Goal: Information Seeking & Learning: Learn about a topic

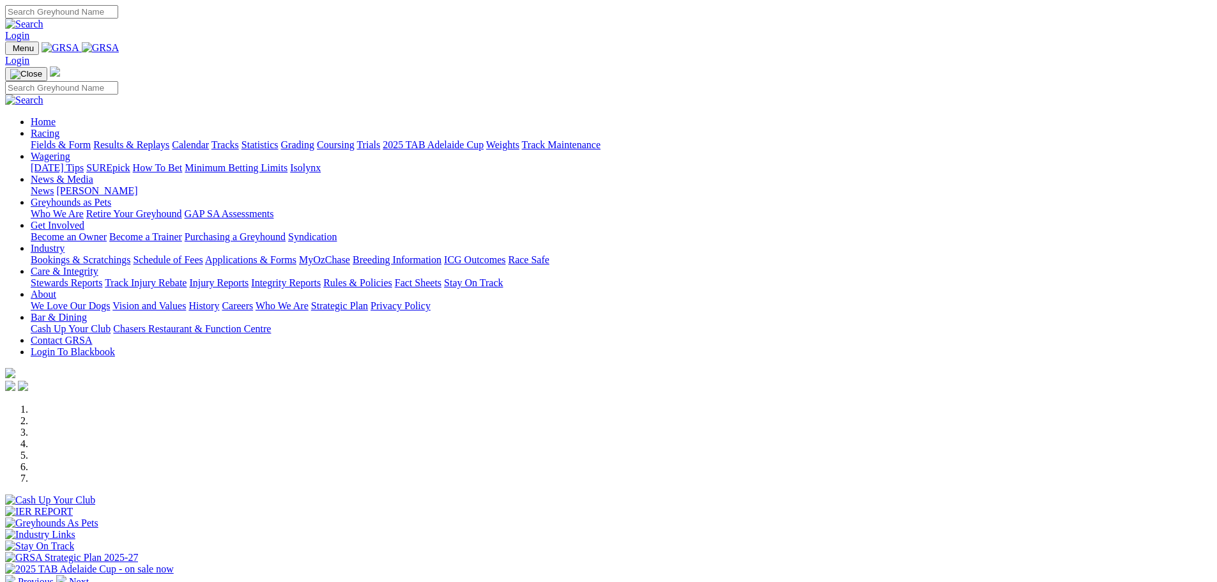
click at [59, 128] on link "Racing" at bounding box center [45, 133] width 29 height 11
click at [169, 139] on link "Results & Replays" at bounding box center [131, 144] width 76 height 11
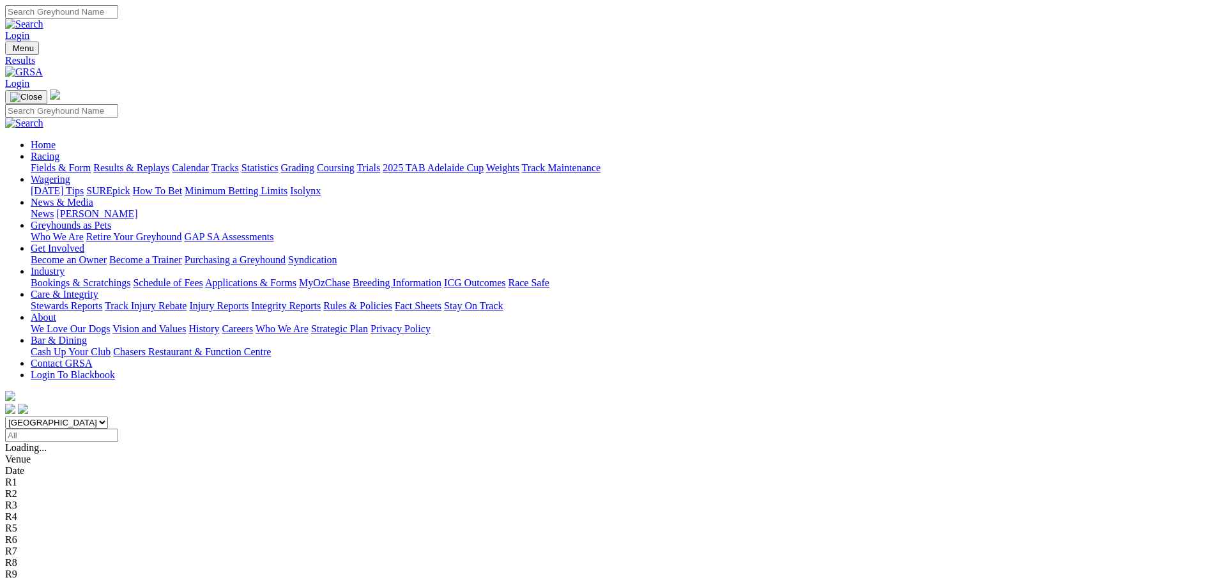
click at [91, 162] on link "Fields & Form" at bounding box center [61, 167] width 60 height 11
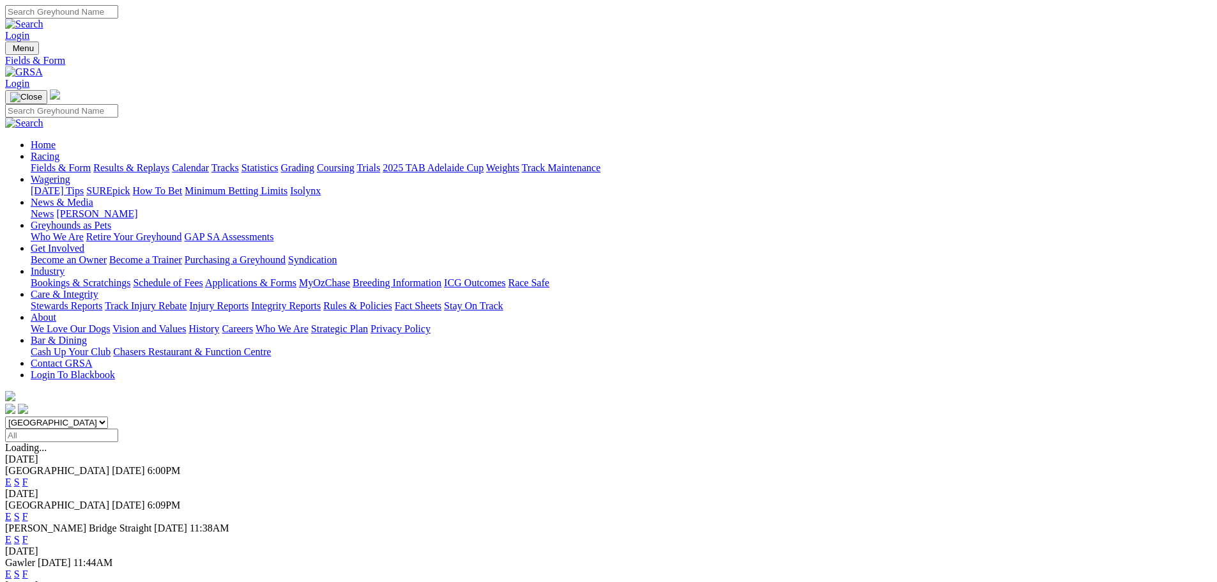
click at [12, 534] on link "E" at bounding box center [8, 539] width 6 height 11
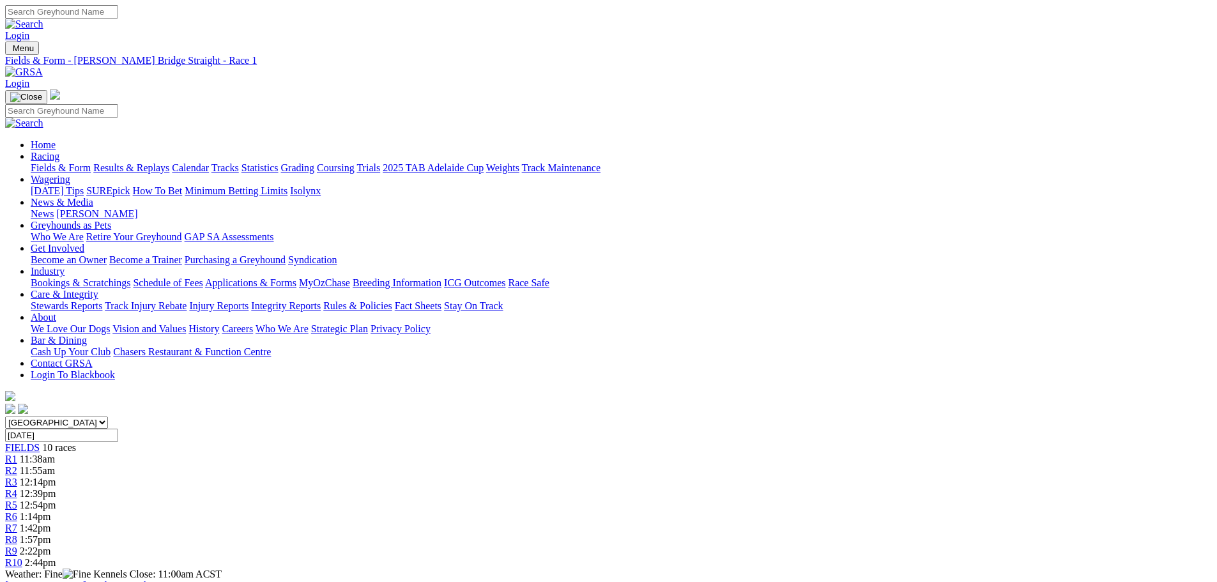
click at [56, 557] on span "2:44pm" at bounding box center [40, 562] width 31 height 11
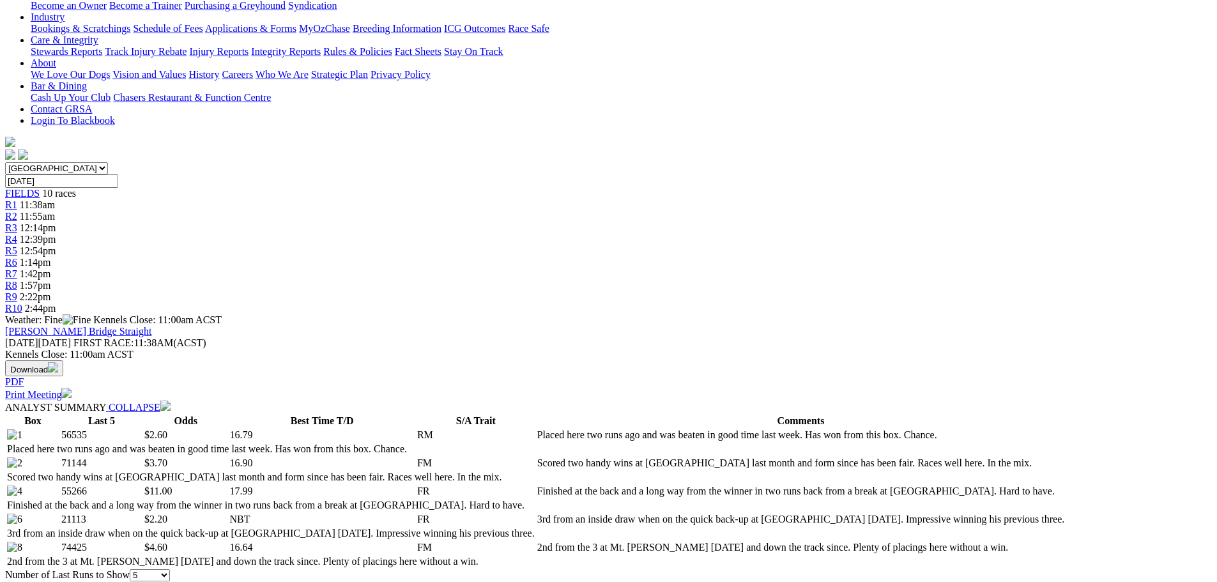
scroll to position [255, 0]
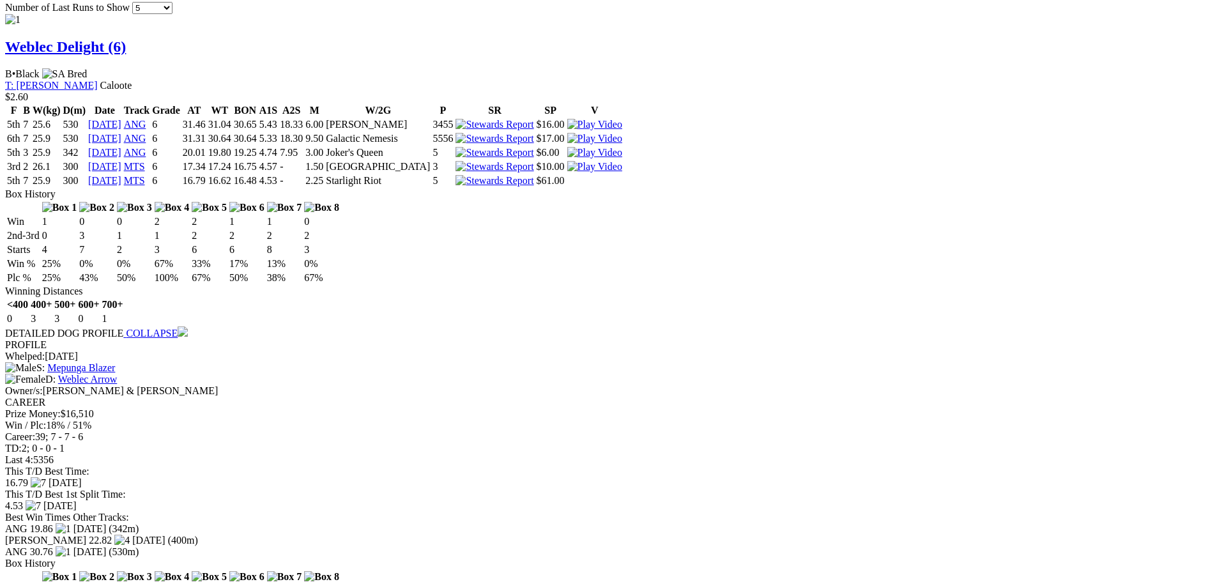
scroll to position [1150, 0]
